Goal: Information Seeking & Learning: Learn about a topic

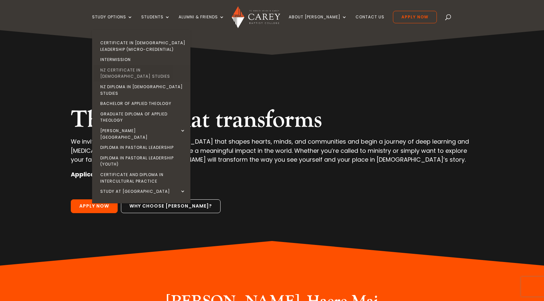
click at [153, 71] on link "NZ Certificate in [DEMOGRAPHIC_DATA] Studies" at bounding box center [143, 73] width 98 height 17
click at [152, 82] on link "NZ Diploma in [DEMOGRAPHIC_DATA] Studies" at bounding box center [143, 90] width 98 height 17
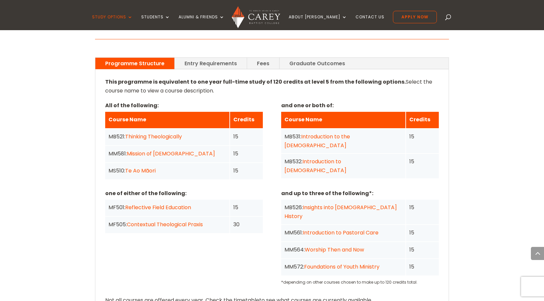
scroll to position [487, 0]
